Goal: Information Seeking & Learning: Learn about a topic

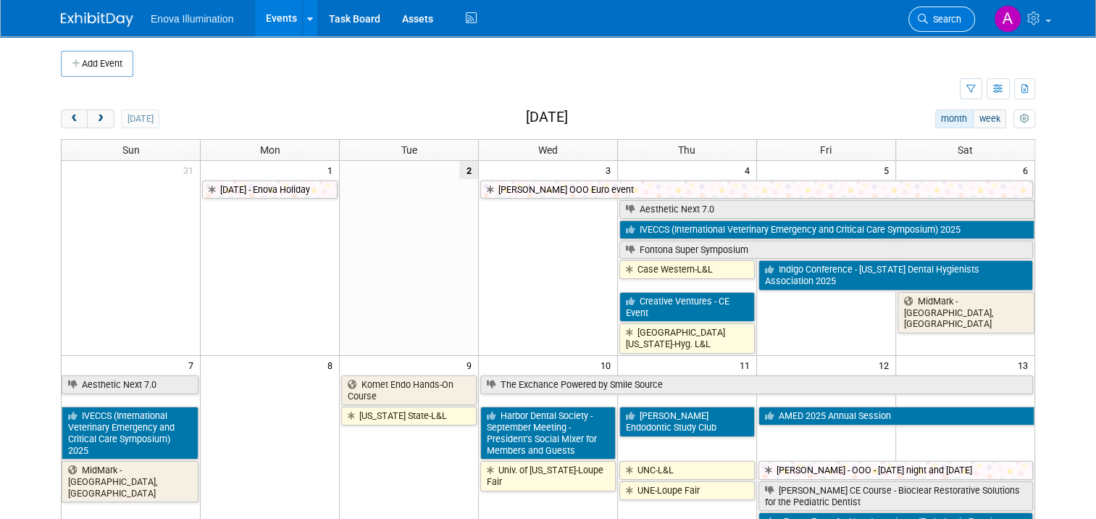
click at [953, 20] on span "Search" at bounding box center [944, 19] width 33 height 11
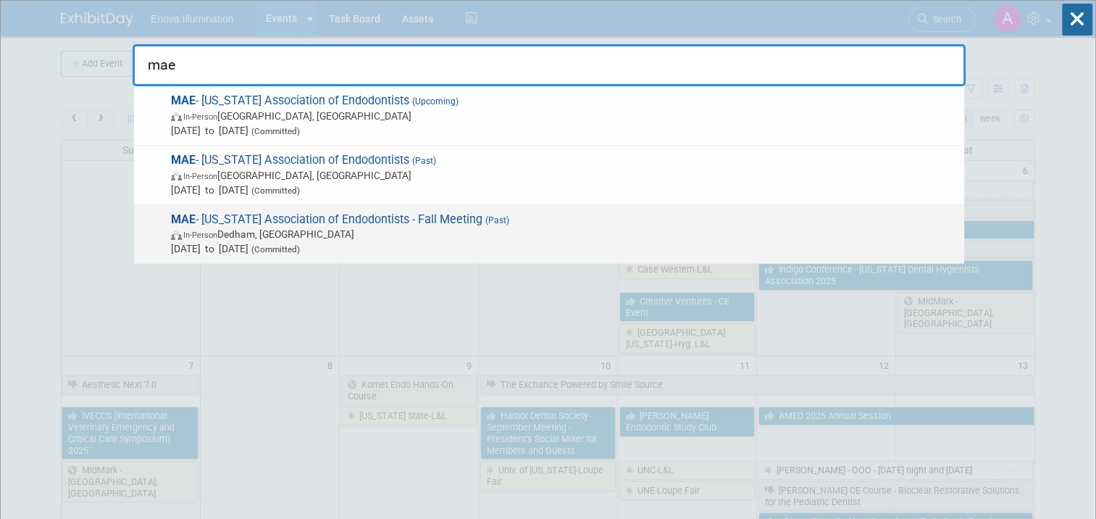
type input "mae"
click at [258, 218] on span "MAE - [US_STATE] Association of Endodontists - Fall Meeting (Past) In-Person [G…" at bounding box center [562, 234] width 790 height 44
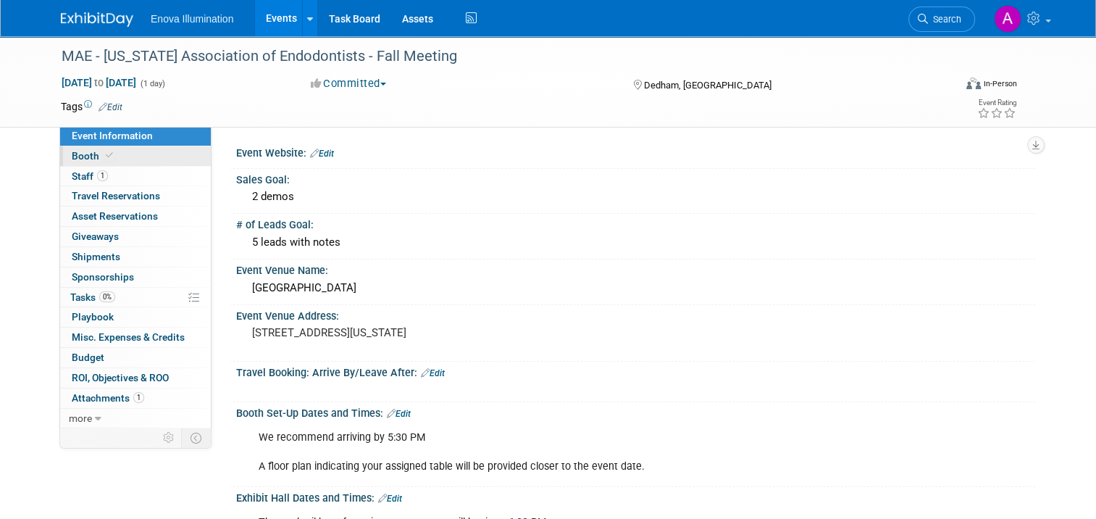
click at [124, 158] on link "Booth" at bounding box center [135, 156] width 151 height 20
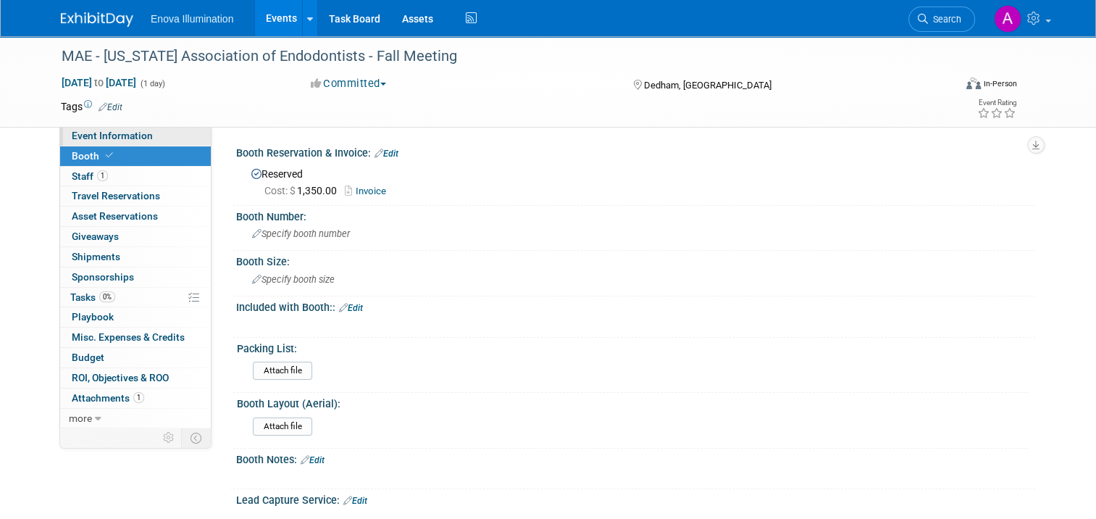
click at [135, 136] on span "Event Information" at bounding box center [112, 136] width 81 height 12
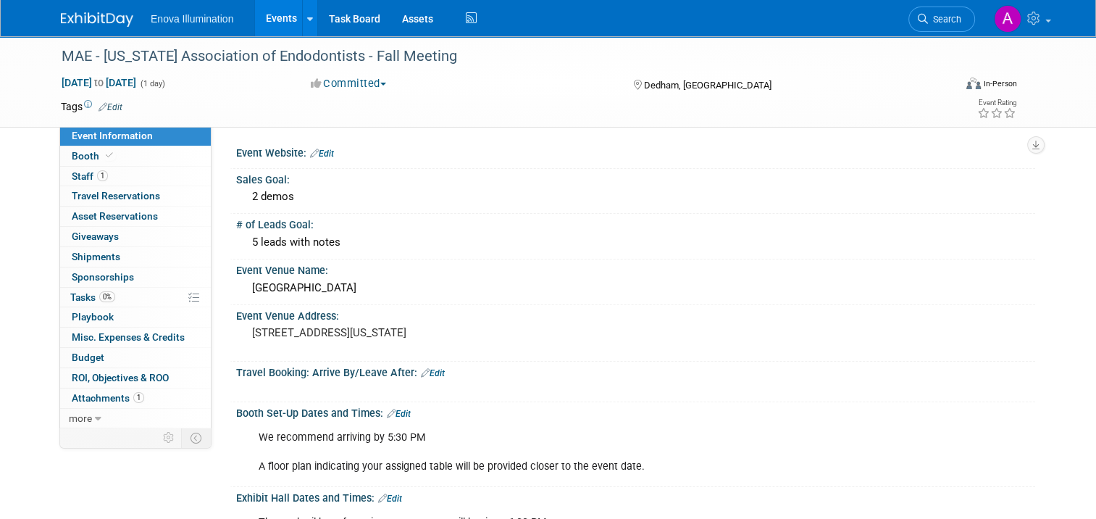
click at [83, 14] on img at bounding box center [97, 19] width 72 height 14
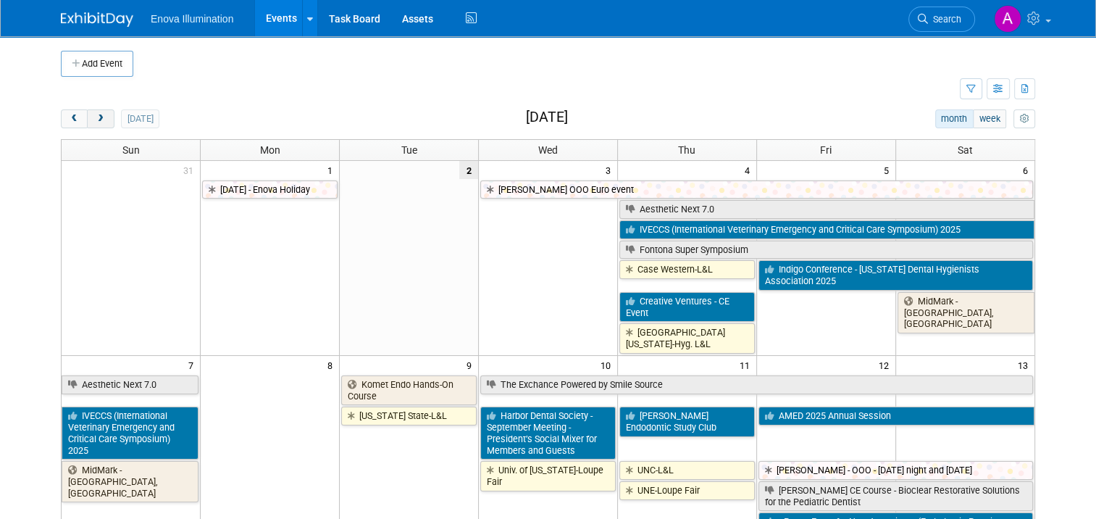
click at [95, 120] on span "next" at bounding box center [100, 118] width 11 height 9
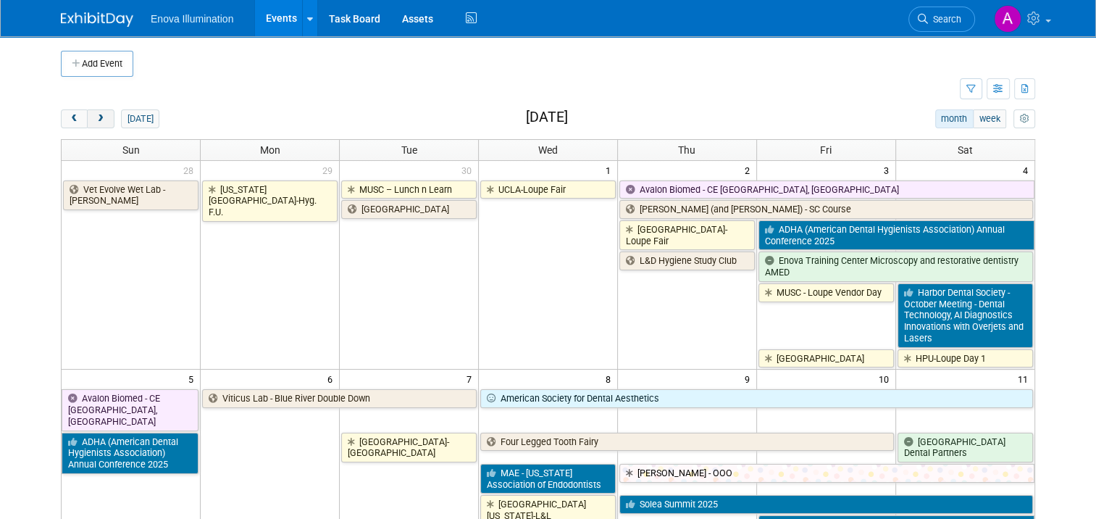
click at [95, 120] on span "next" at bounding box center [100, 118] width 11 height 9
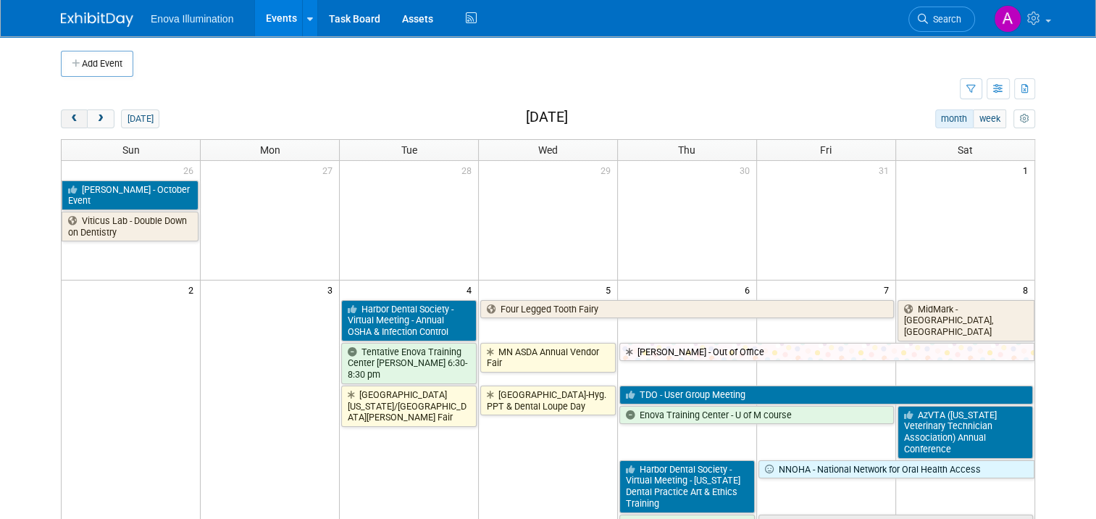
click at [70, 119] on button "prev" at bounding box center [74, 118] width 27 height 19
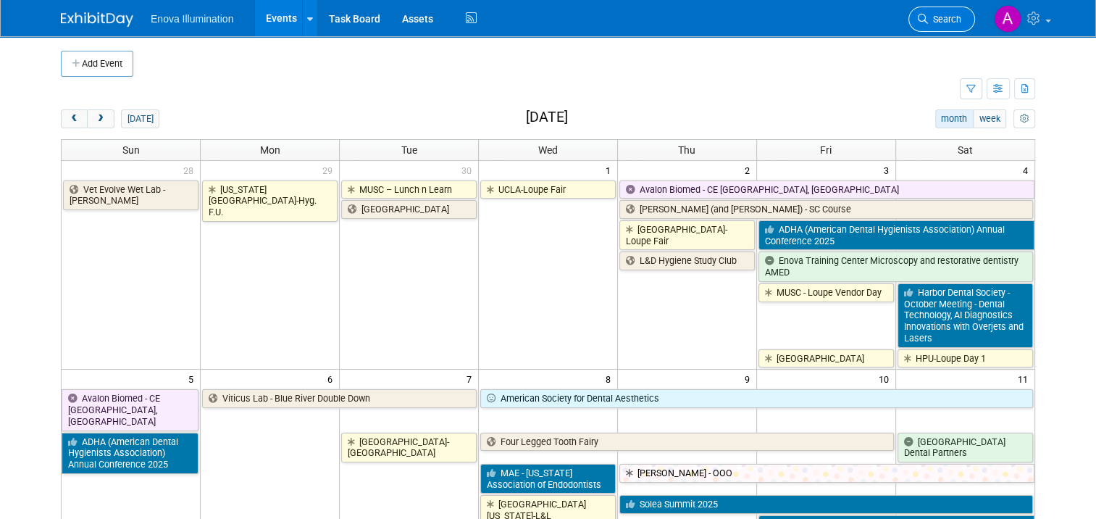
click at [961, 15] on span "Search" at bounding box center [944, 19] width 33 height 11
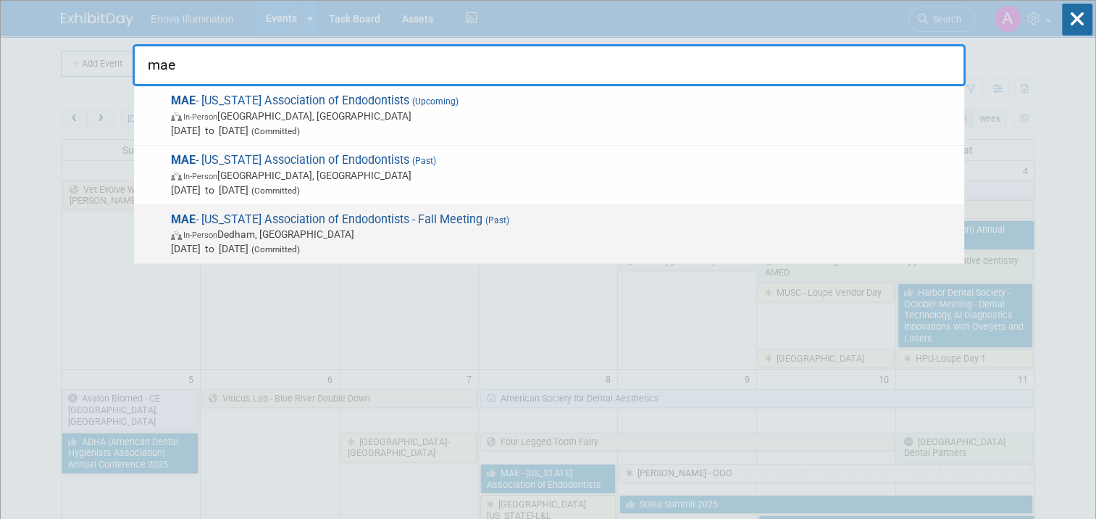
type input "mae"
click at [275, 220] on span "MAE - Massachusetts Association of Endodontists - Fall Meeting (Past) In-Person…" at bounding box center [562, 234] width 790 height 44
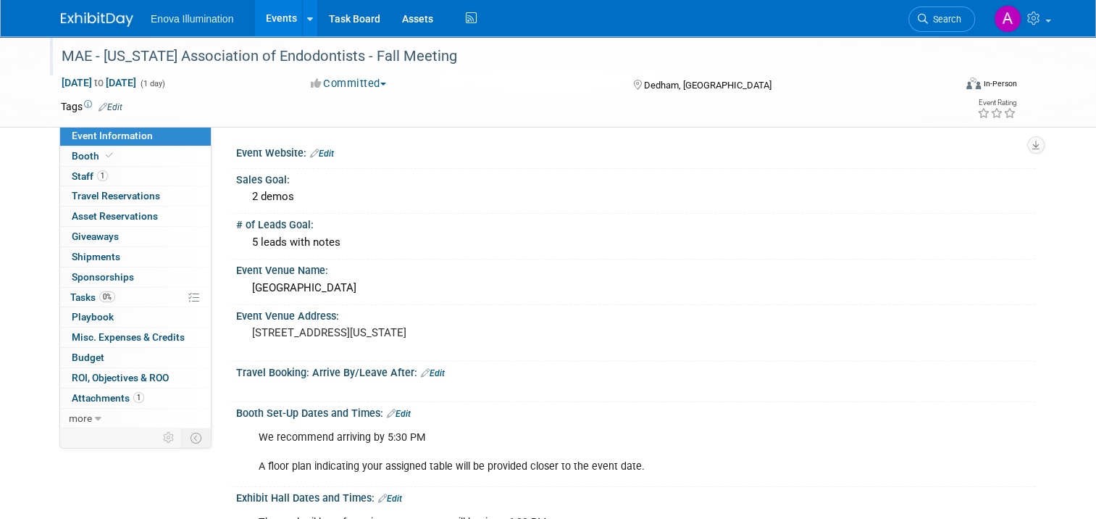
click at [204, 62] on div "MAE - Massachusetts Association of Endodontists - Fall Meeting" at bounding box center [496, 56] width 879 height 26
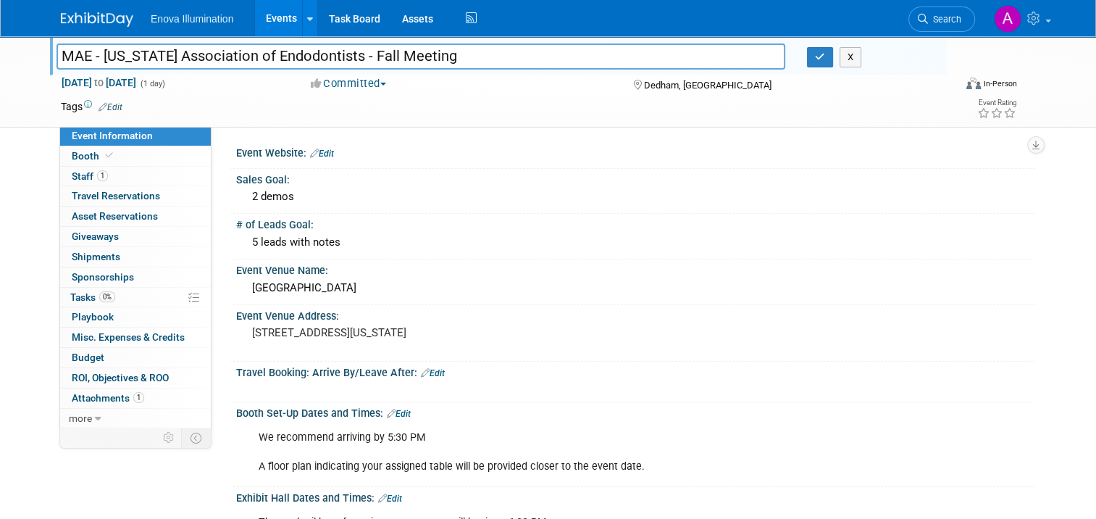
drag, startPoint x: 96, startPoint y: 56, endPoint x: 379, endPoint y: 57, distance: 283.2
click at [379, 57] on input "MAE - Massachusetts Association of Endodontists - Fall Meeting" at bounding box center [421, 55] width 729 height 25
click at [66, 12] on img at bounding box center [97, 19] width 72 height 14
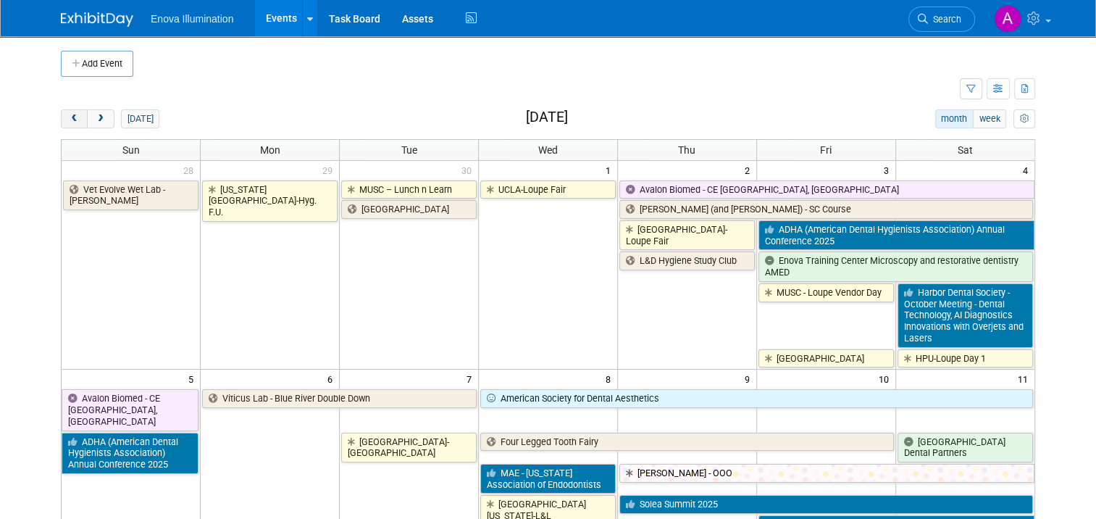
click at [69, 114] on span "prev" at bounding box center [74, 118] width 11 height 9
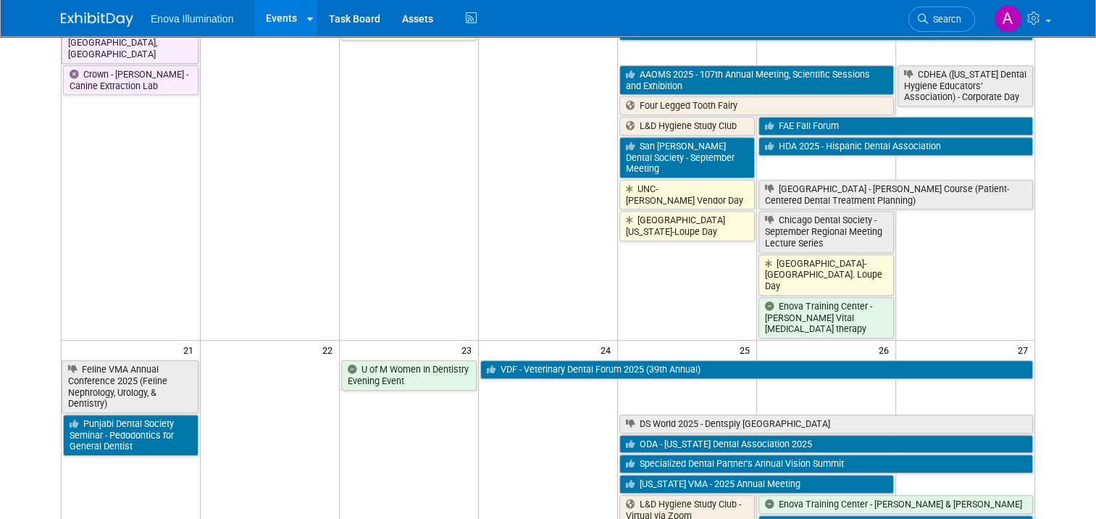
scroll to position [797, 0]
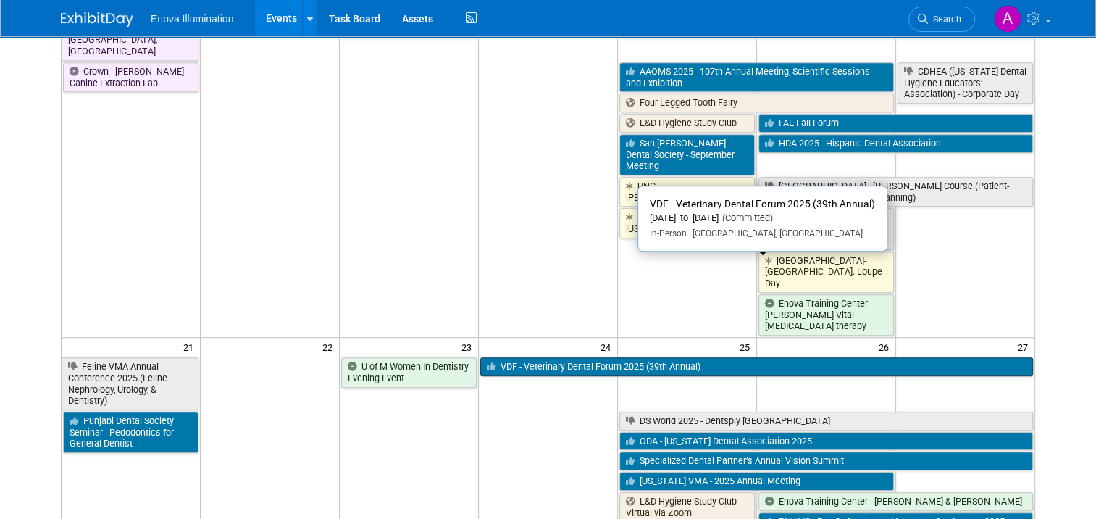
click at [545, 357] on link "VDF - Veterinary Dental Forum 2025 (39th Annual)" at bounding box center [756, 366] width 553 height 19
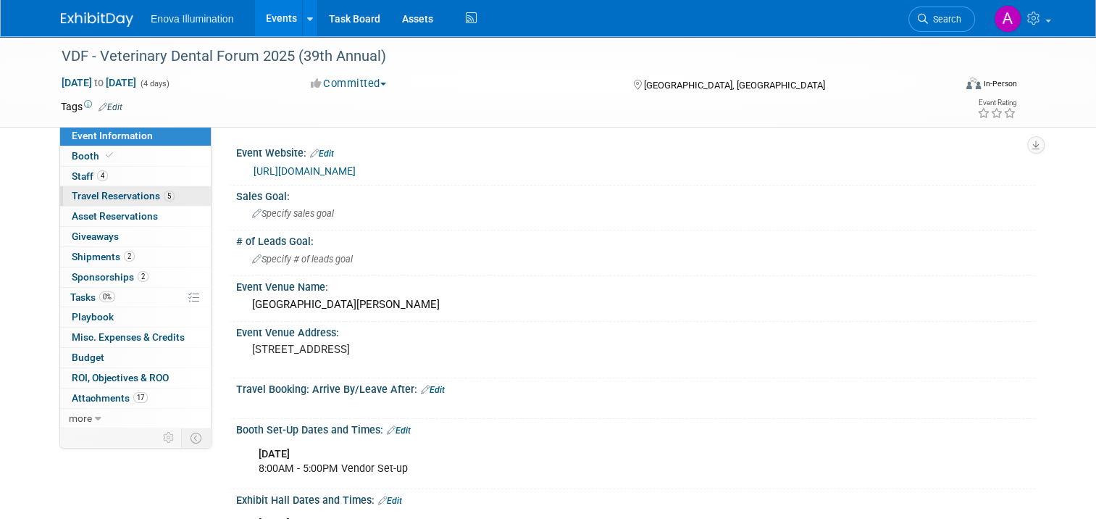
drag, startPoint x: 96, startPoint y: 194, endPoint x: 104, endPoint y: 197, distance: 9.2
click at [96, 194] on span "Travel Reservations 5" at bounding box center [123, 196] width 103 height 12
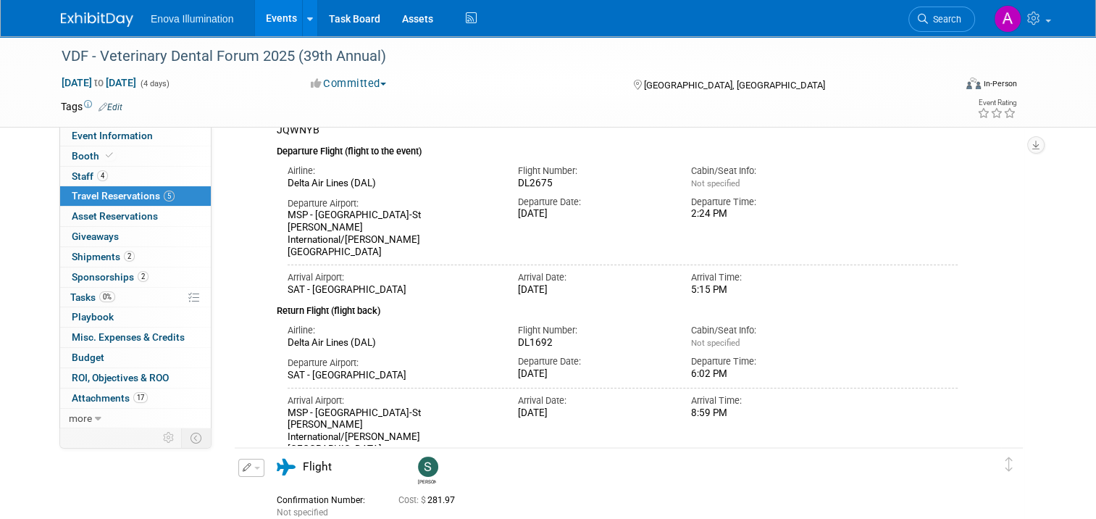
scroll to position [290, 0]
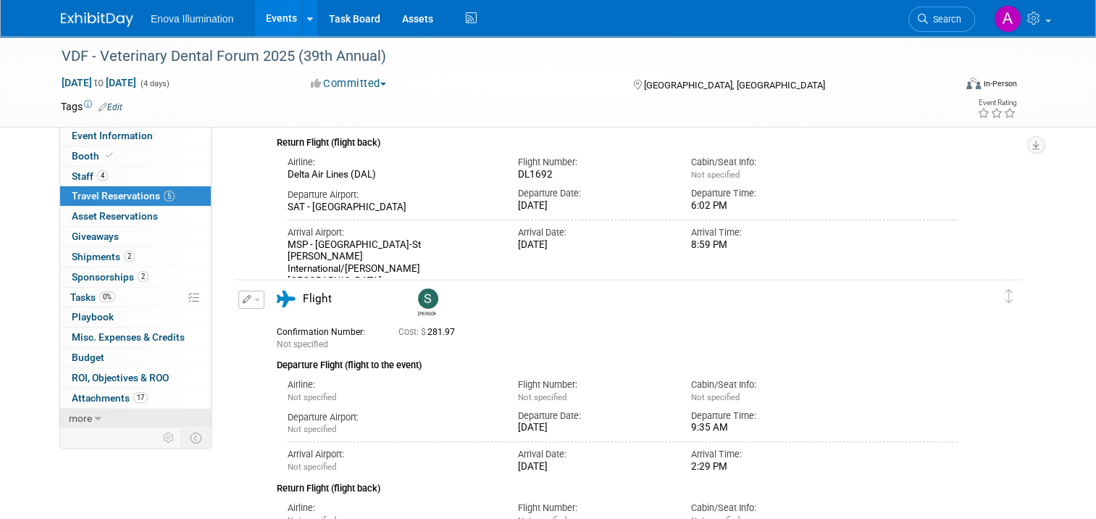
click at [70, 414] on span "more" at bounding box center [80, 418] width 23 height 12
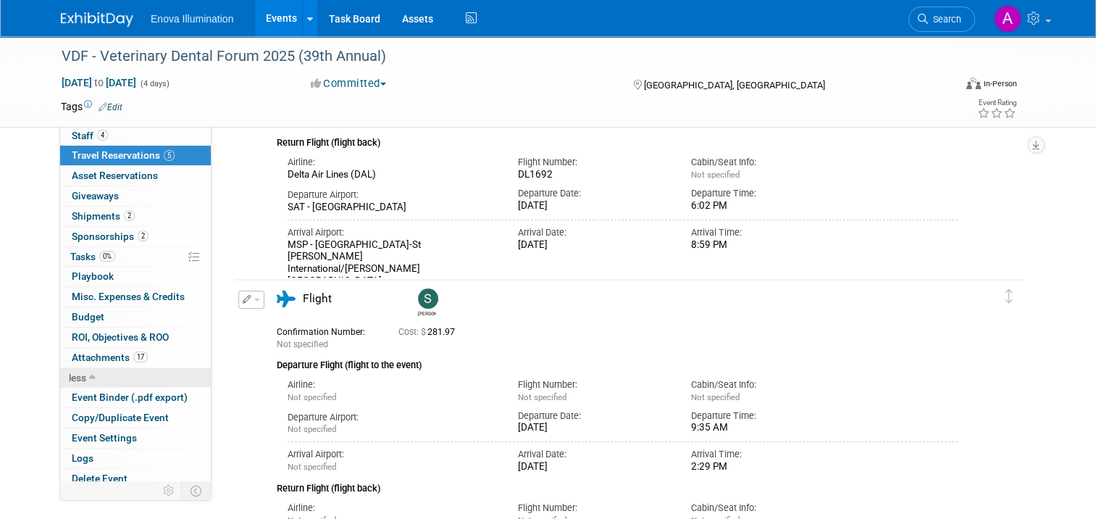
scroll to position [45, 0]
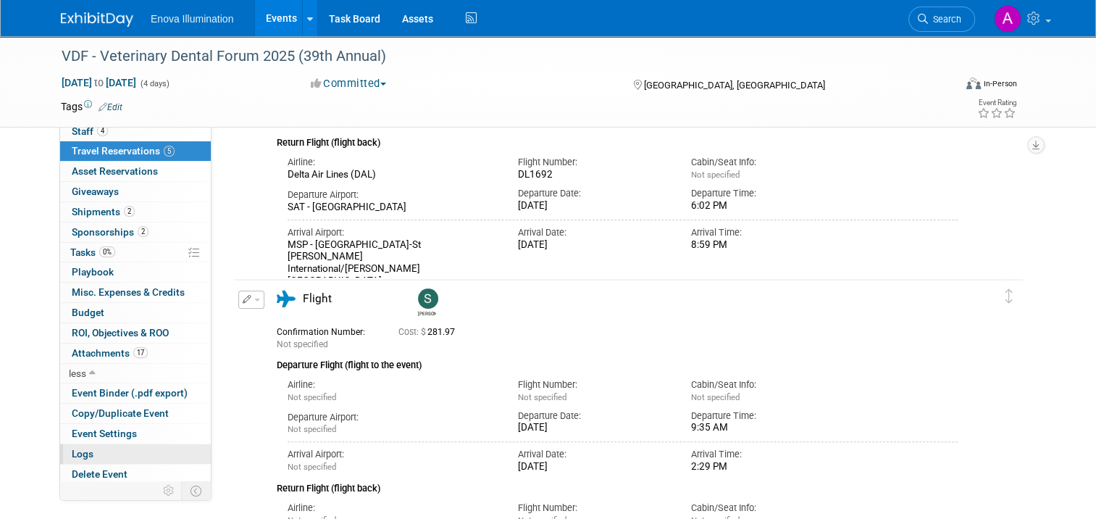
click at [78, 453] on span "Logs" at bounding box center [83, 454] width 22 height 12
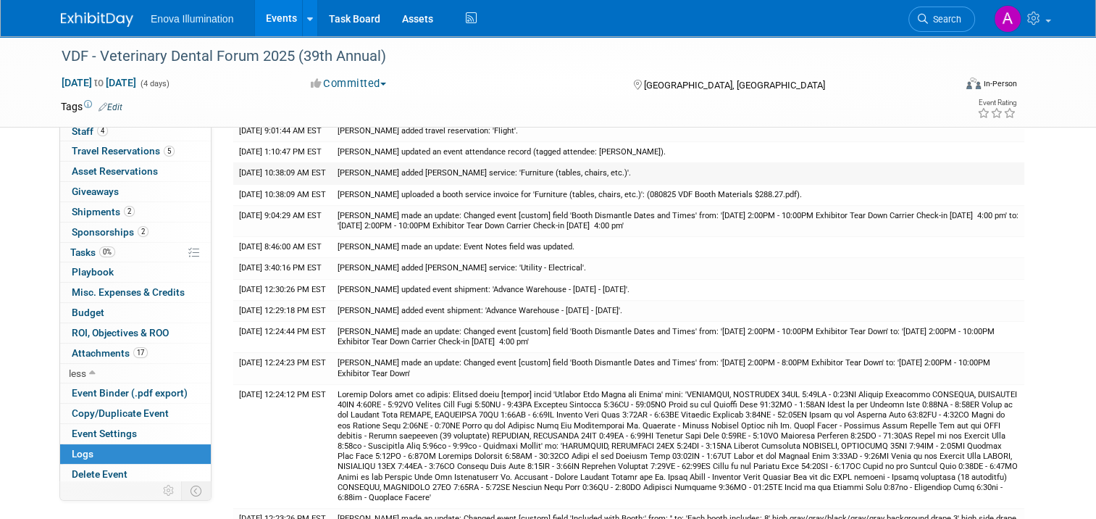
scroll to position [145, 0]
